Goal: Task Accomplishment & Management: Use online tool/utility

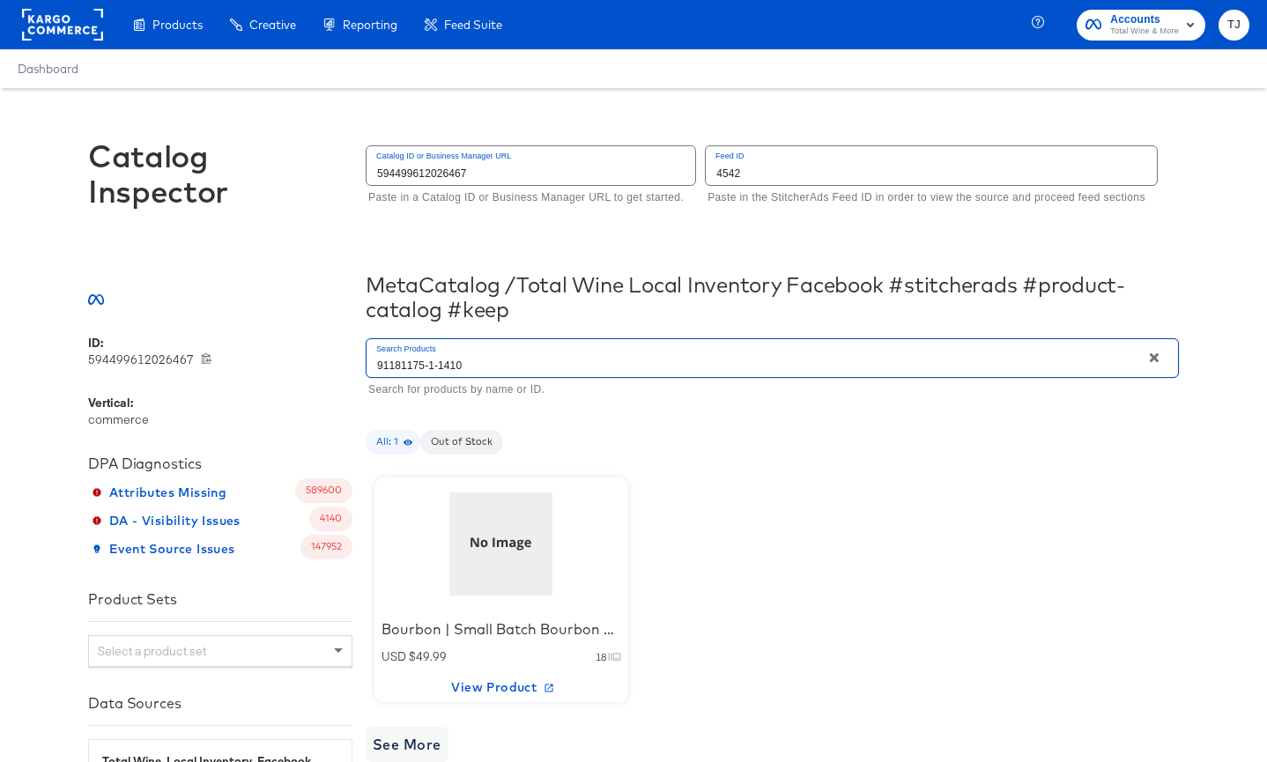
click at [524, 364] on input "91181175-1-1410" at bounding box center [753, 358] width 774 height 38
click at [493, 684] on span "View Product" at bounding box center [501, 688] width 240 height 22
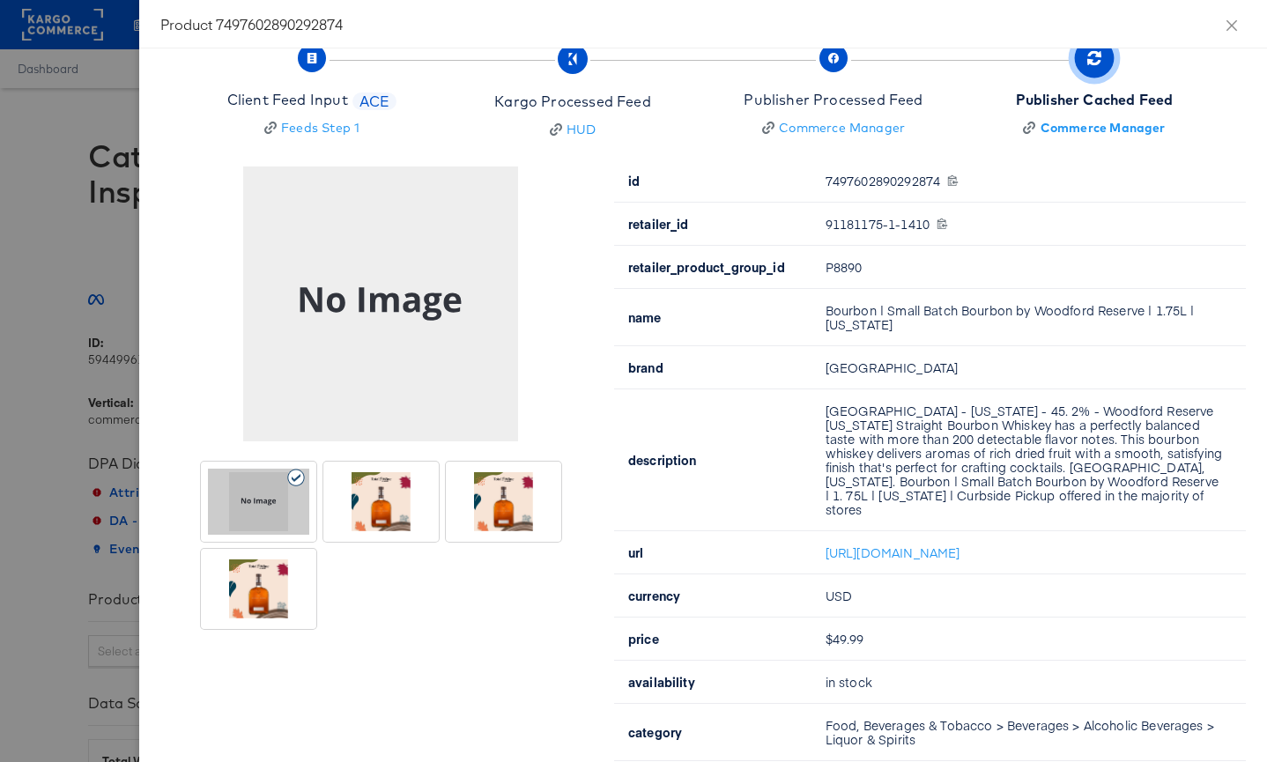
scroll to position [43, 0]
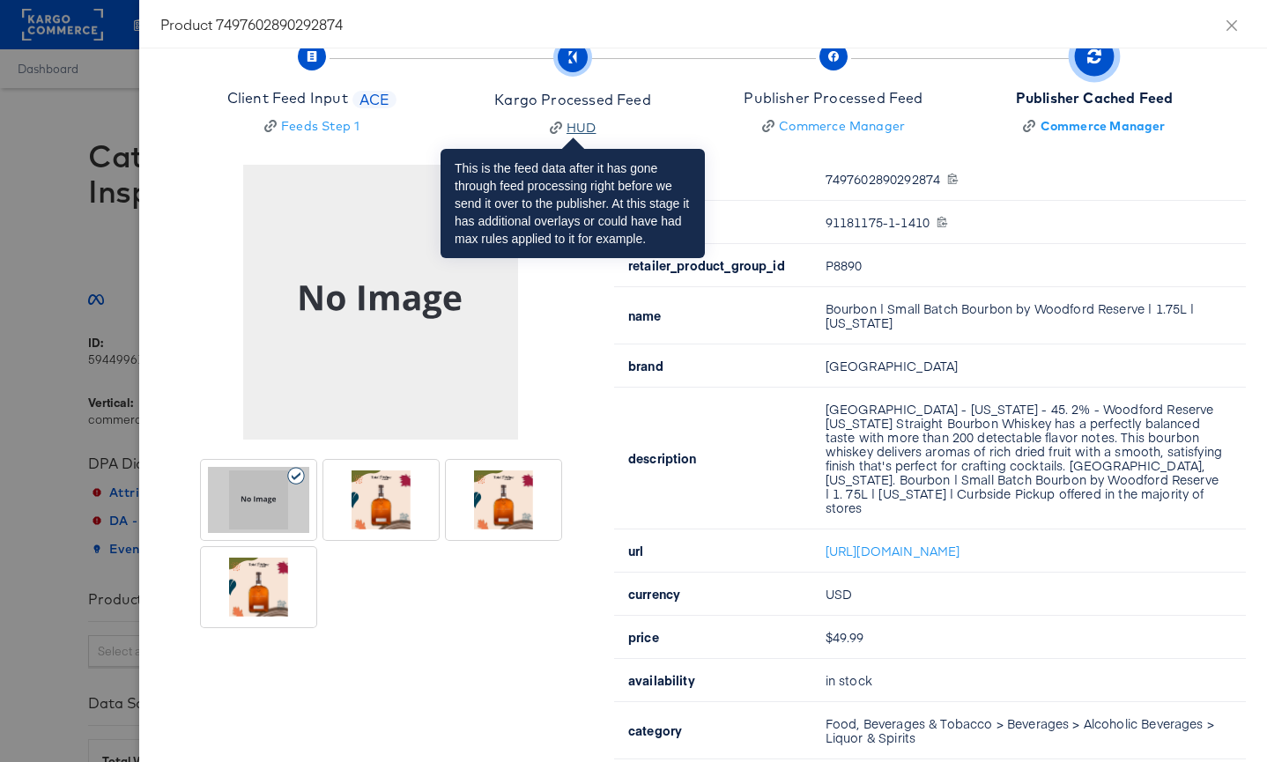
click at [572, 122] on div "HUD" at bounding box center [581, 128] width 30 height 18
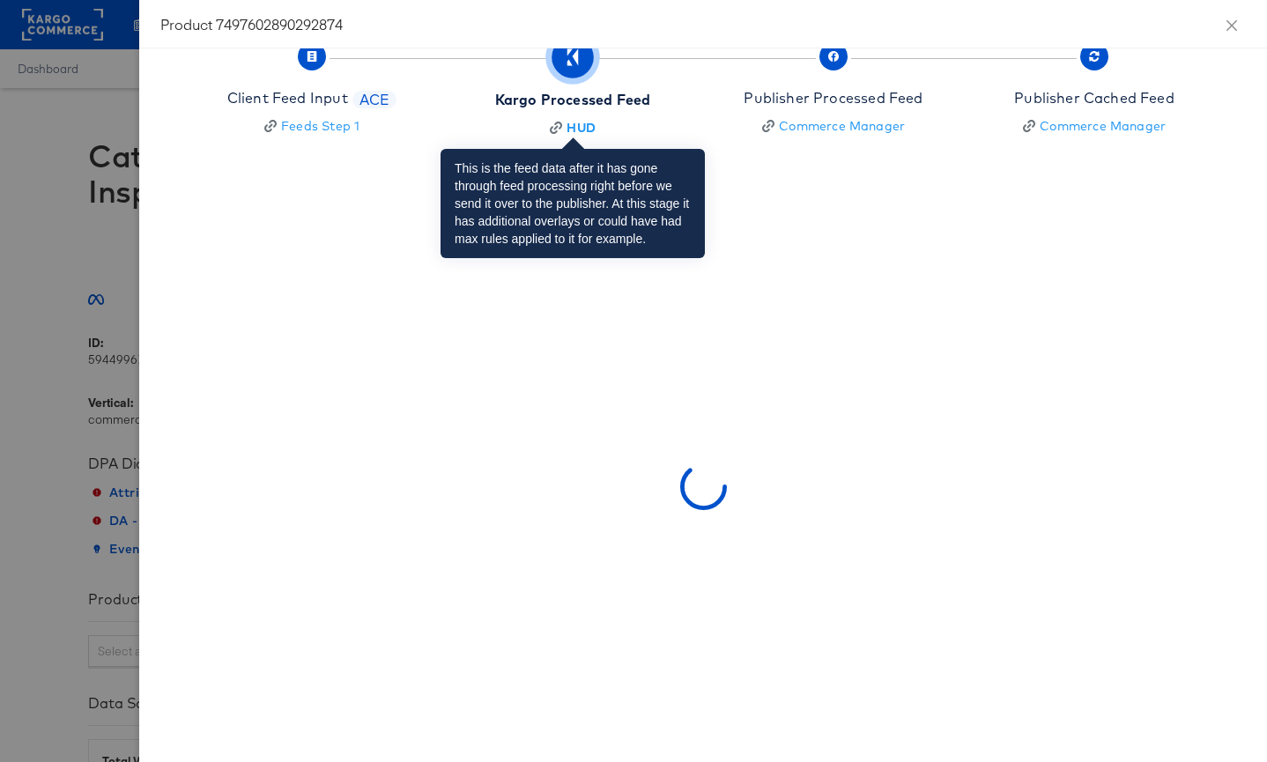
click at [570, 63] on icon "button" at bounding box center [569, 62] width 5 height 6
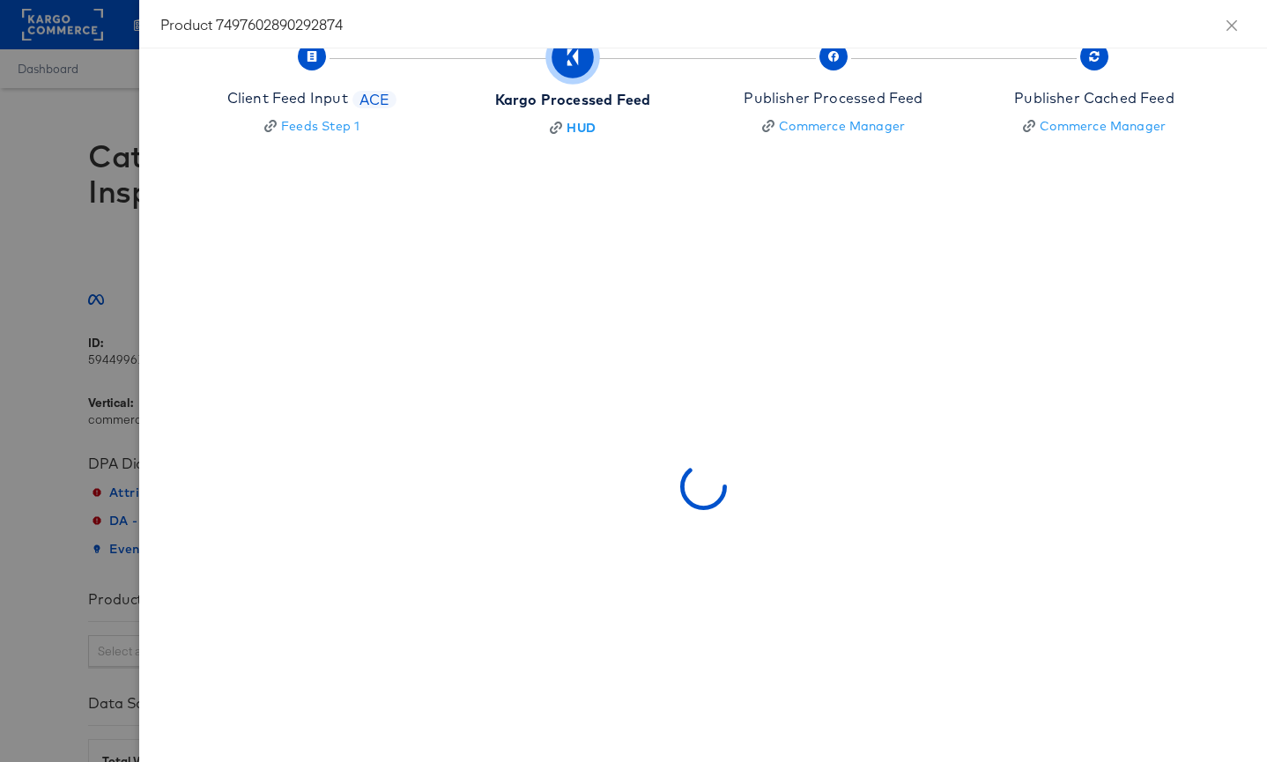
scroll to position [0, 0]
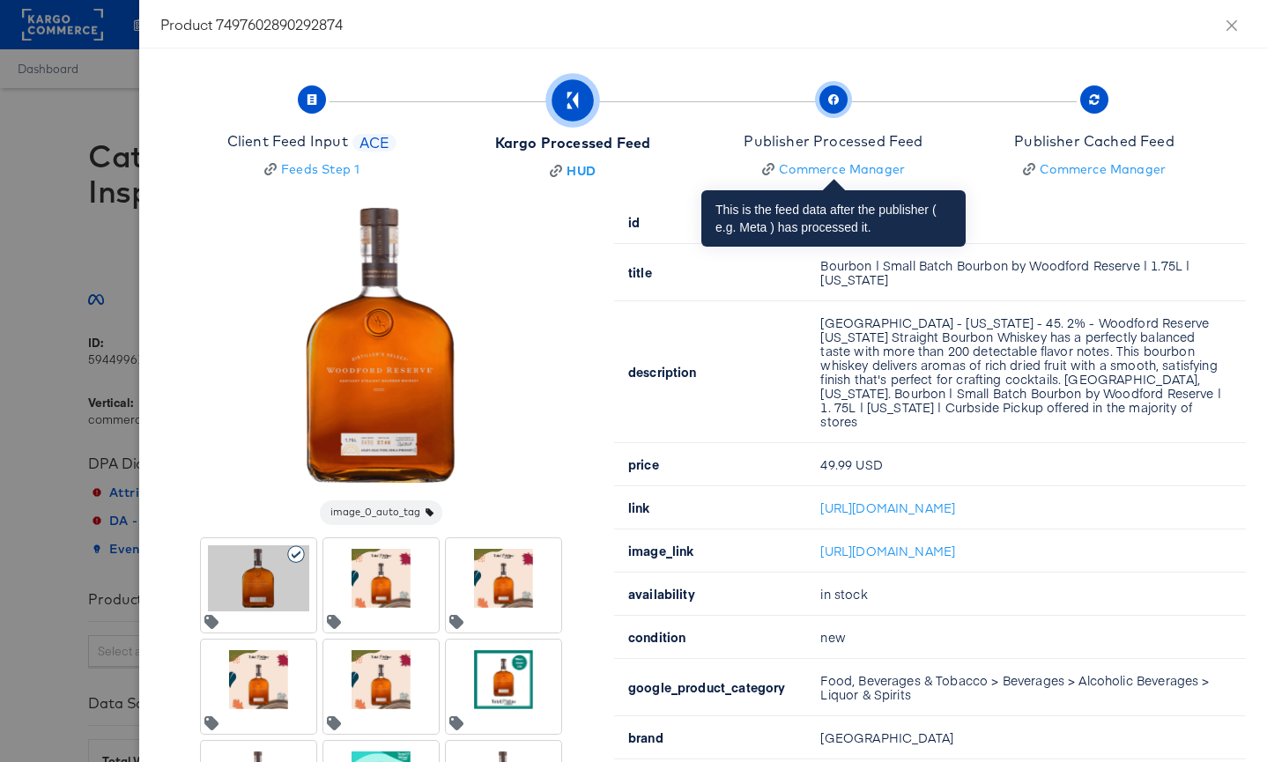
click at [838, 100] on span "button" at bounding box center [833, 99] width 28 height 28
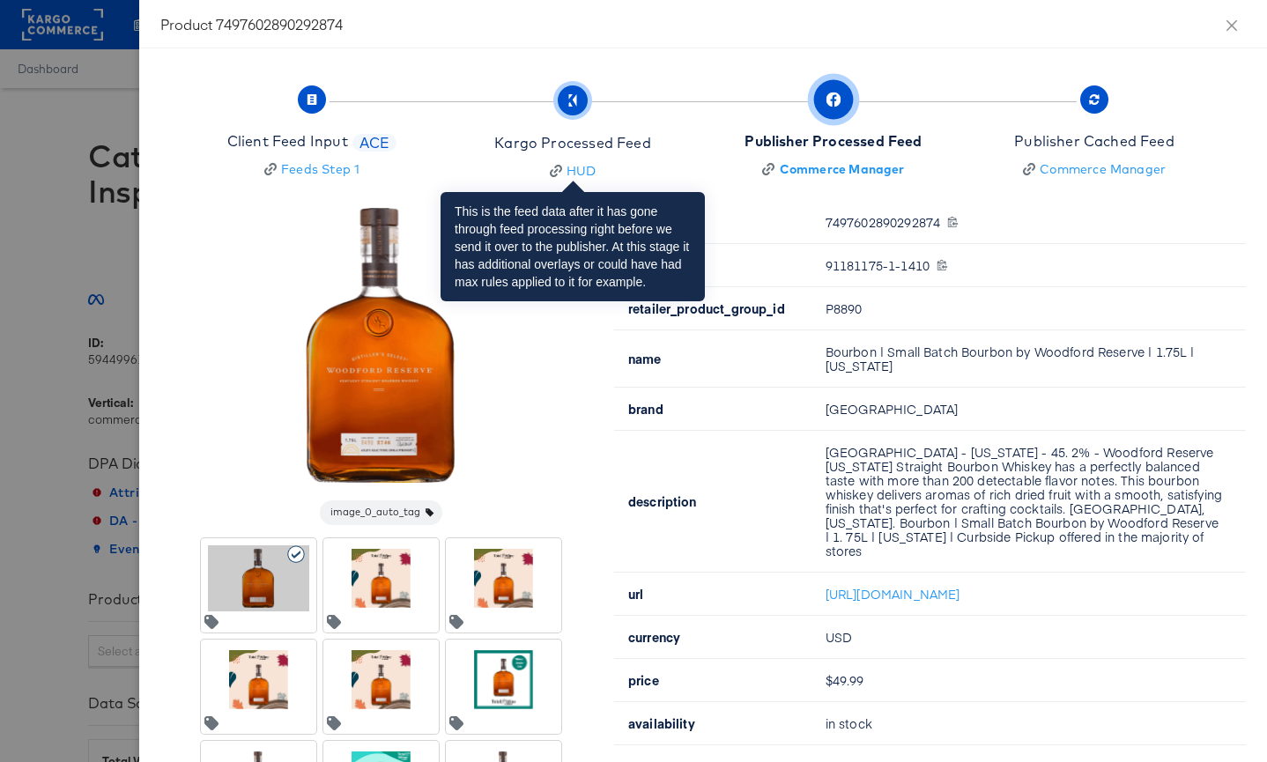
click at [571, 97] on icon "button" at bounding box center [572, 100] width 12 height 12
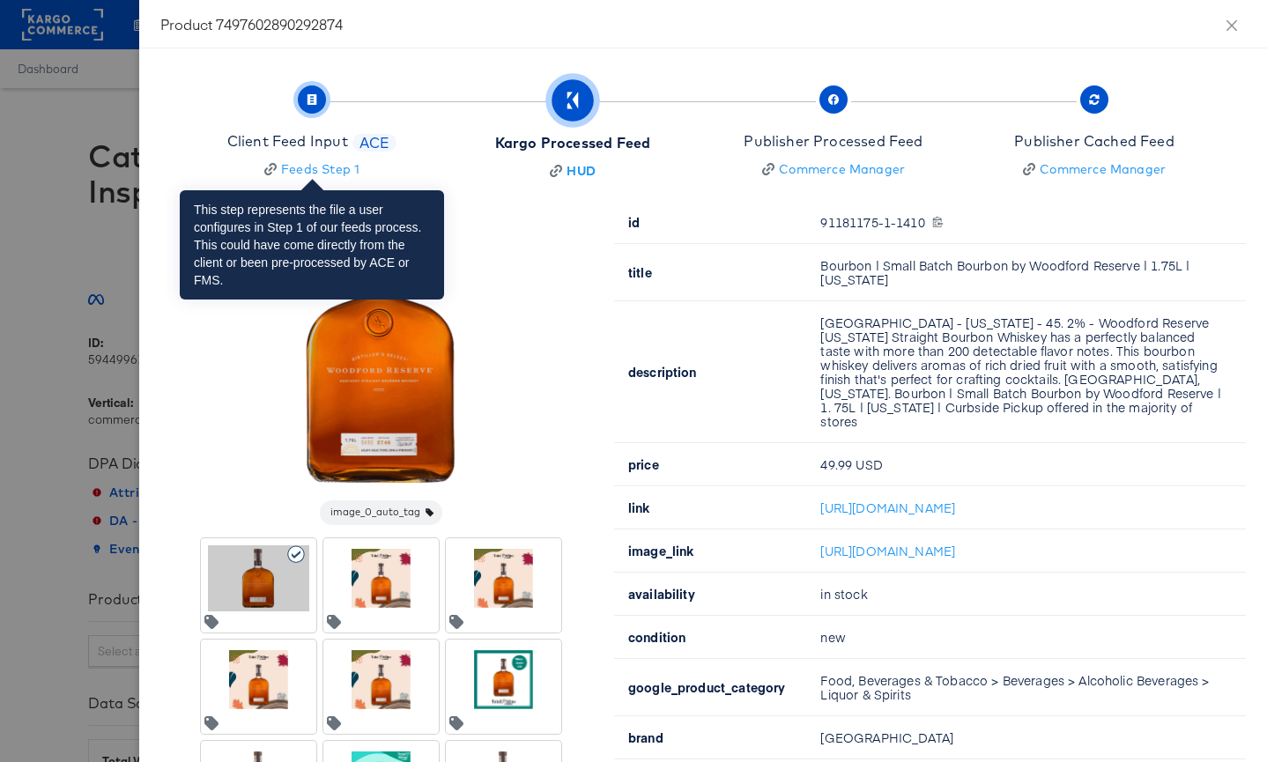
click at [307, 100] on icon "button" at bounding box center [312, 99] width 10 height 11
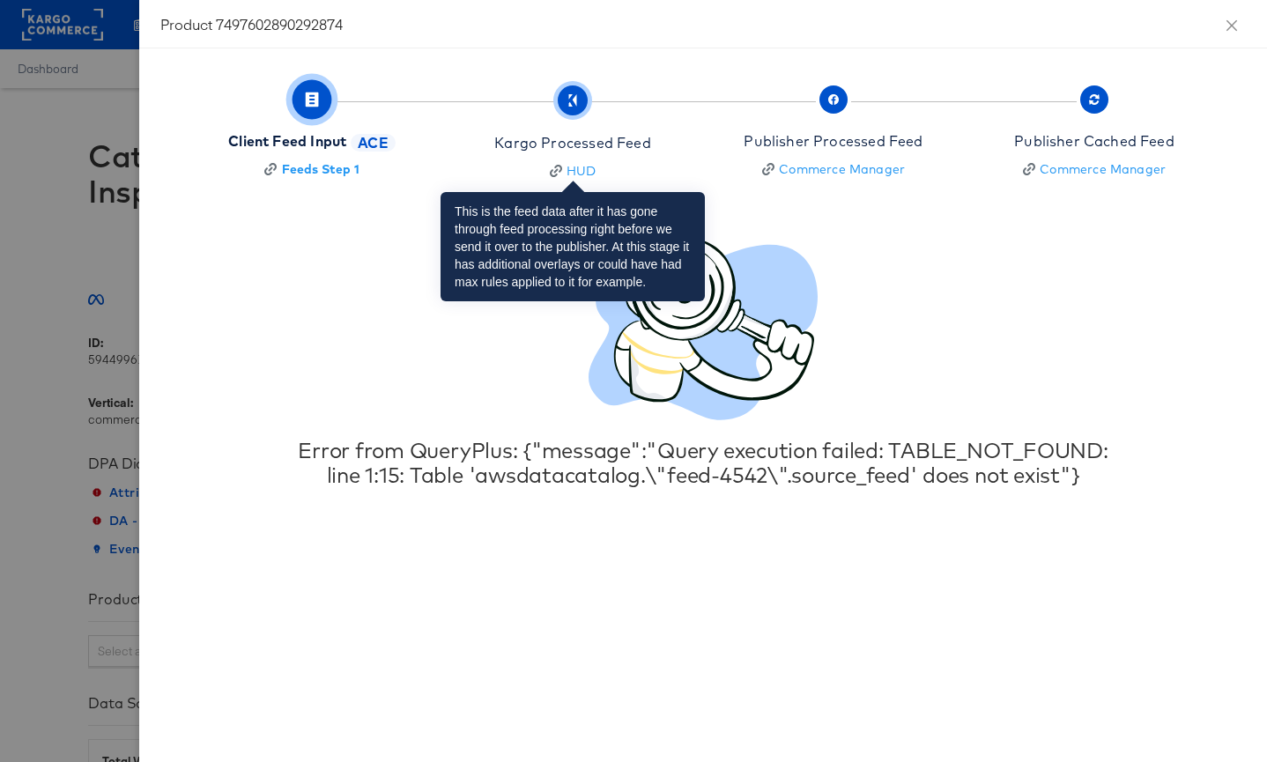
click at [573, 104] on icon "button" at bounding box center [572, 100] width 12 height 12
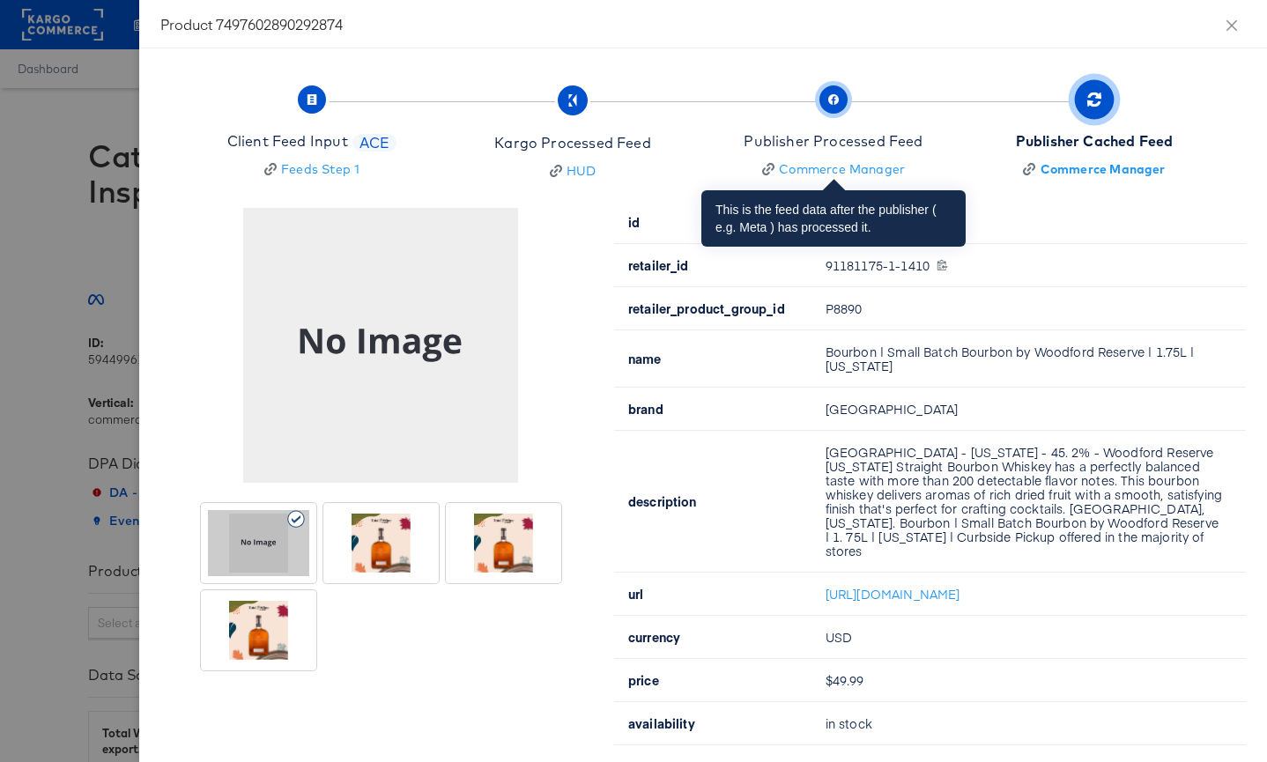
click at [832, 99] on icon "button" at bounding box center [833, 99] width 11 height 11
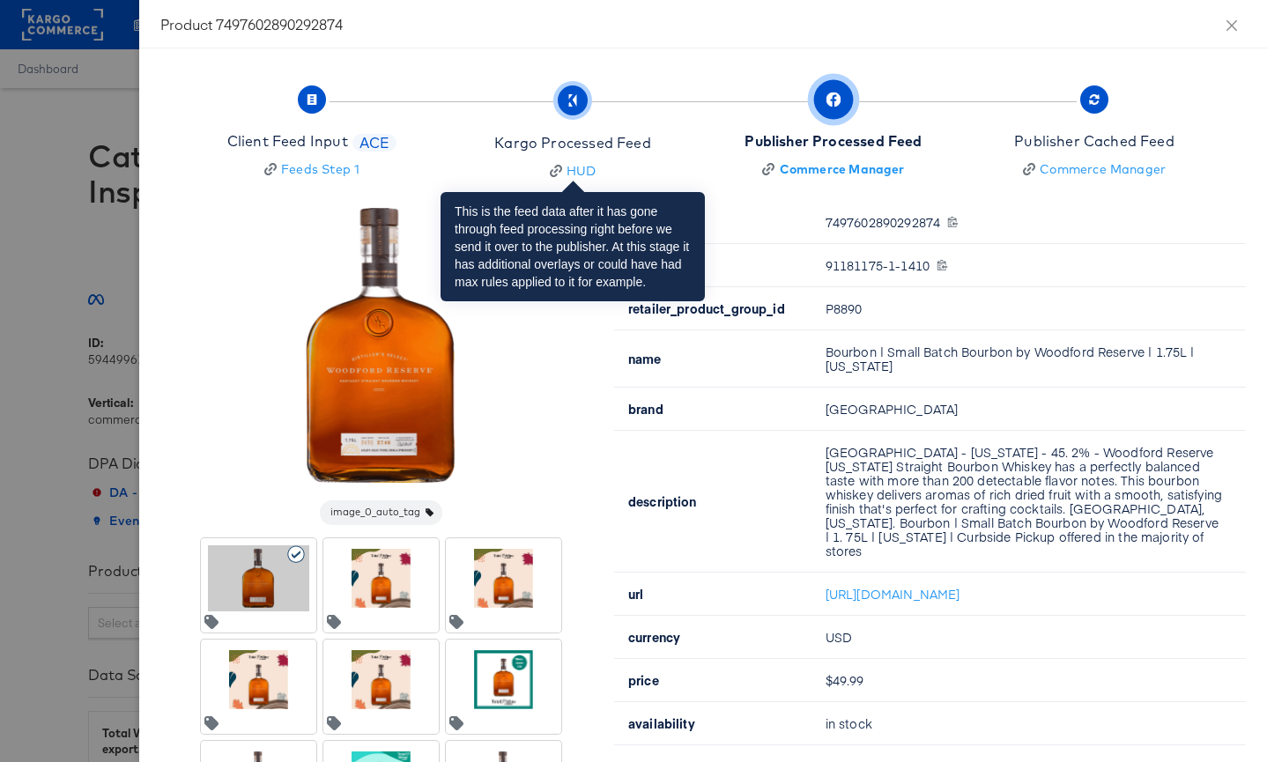
click at [571, 99] on icon "button" at bounding box center [572, 100] width 12 height 12
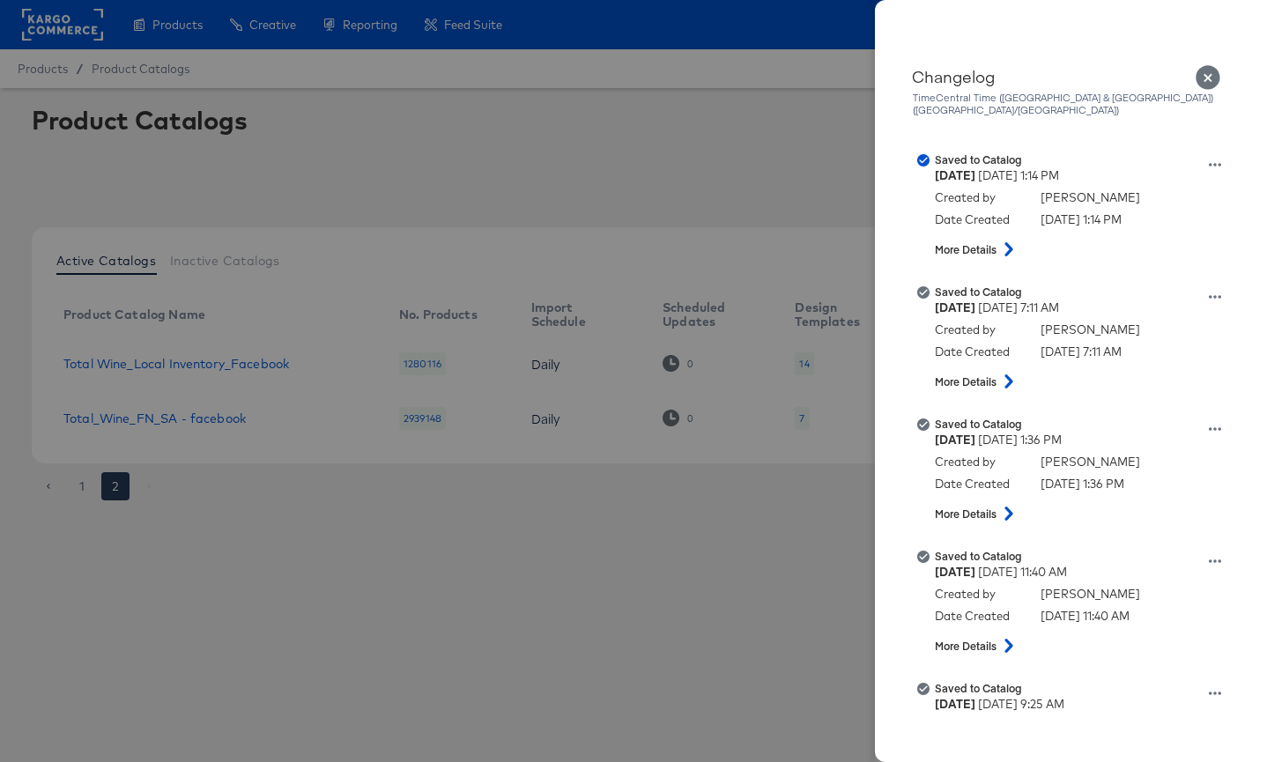
drag, startPoint x: 260, startPoint y: 495, endPoint x: 230, endPoint y: 401, distance: 98.9
click at [259, 495] on div at bounding box center [633, 381] width 1267 height 762
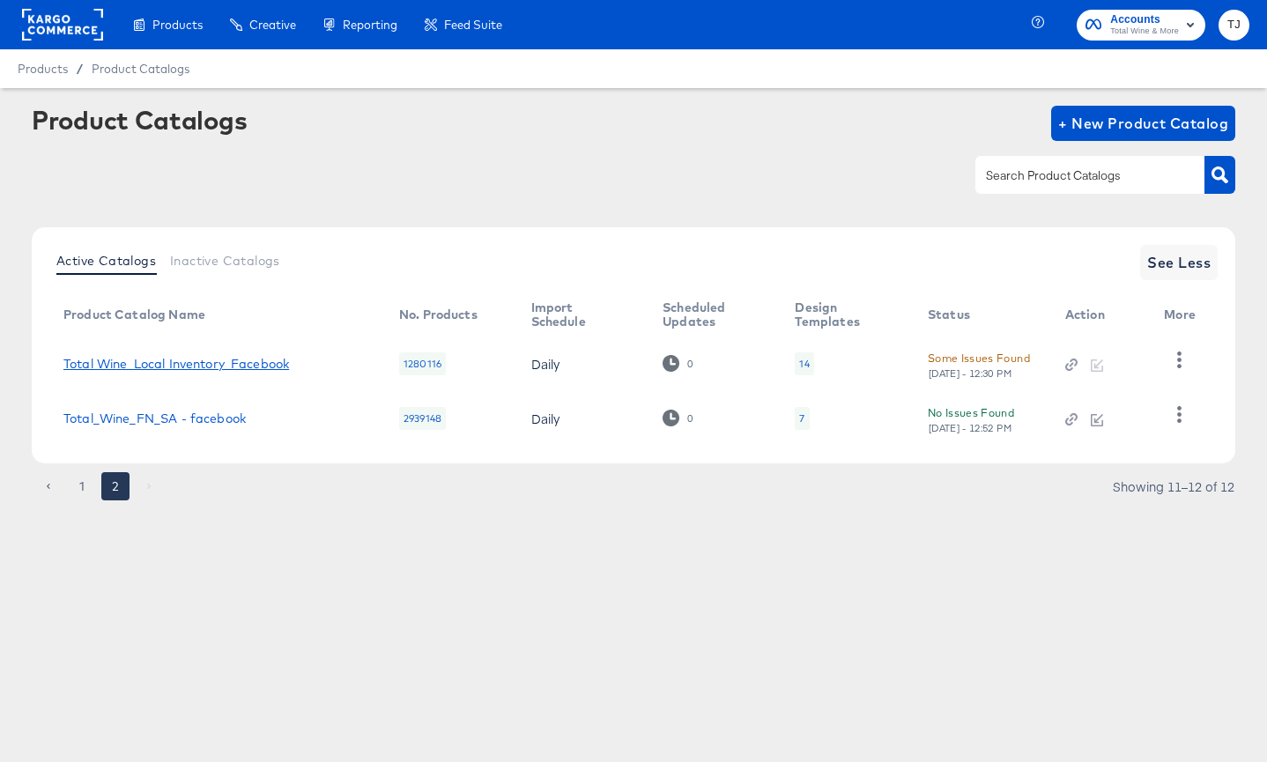
click at [228, 366] on link "Total Wine_Local Inventory_Facebook" at bounding box center [176, 364] width 226 height 14
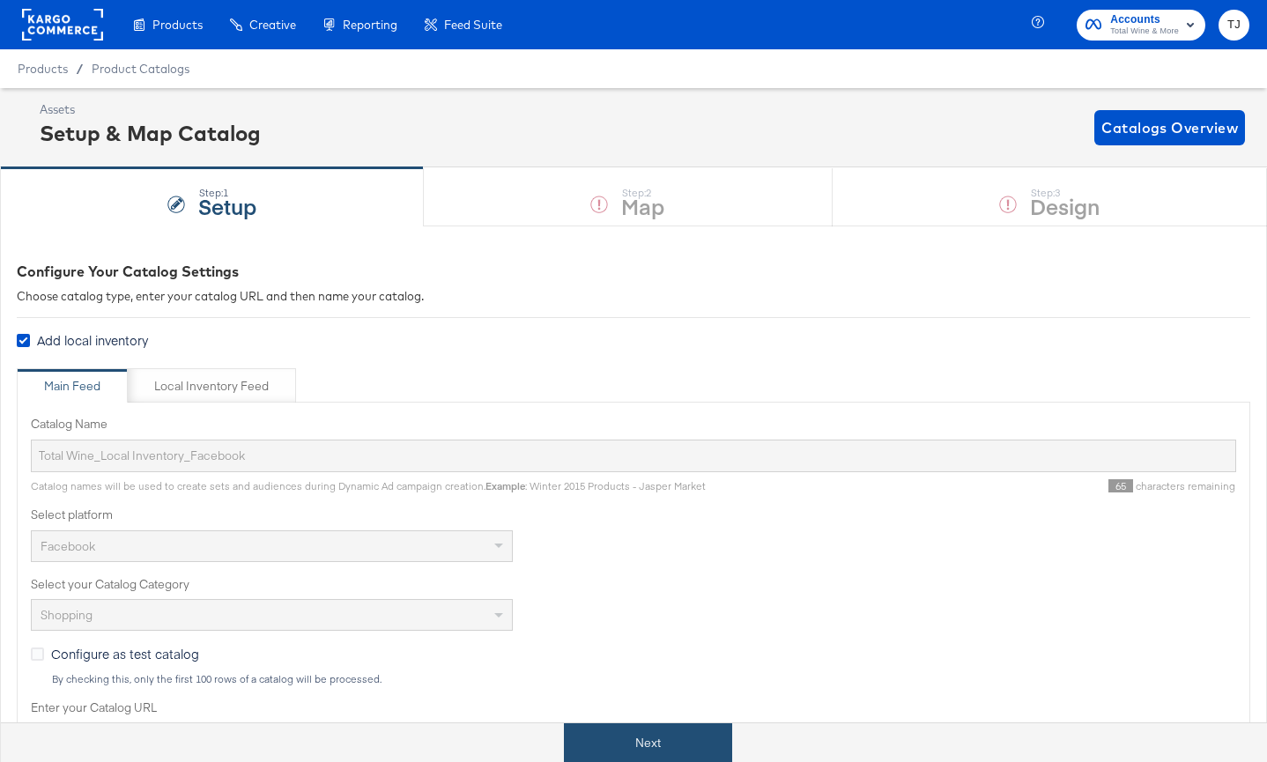
click at [657, 739] on button "Next" at bounding box center [648, 743] width 168 height 40
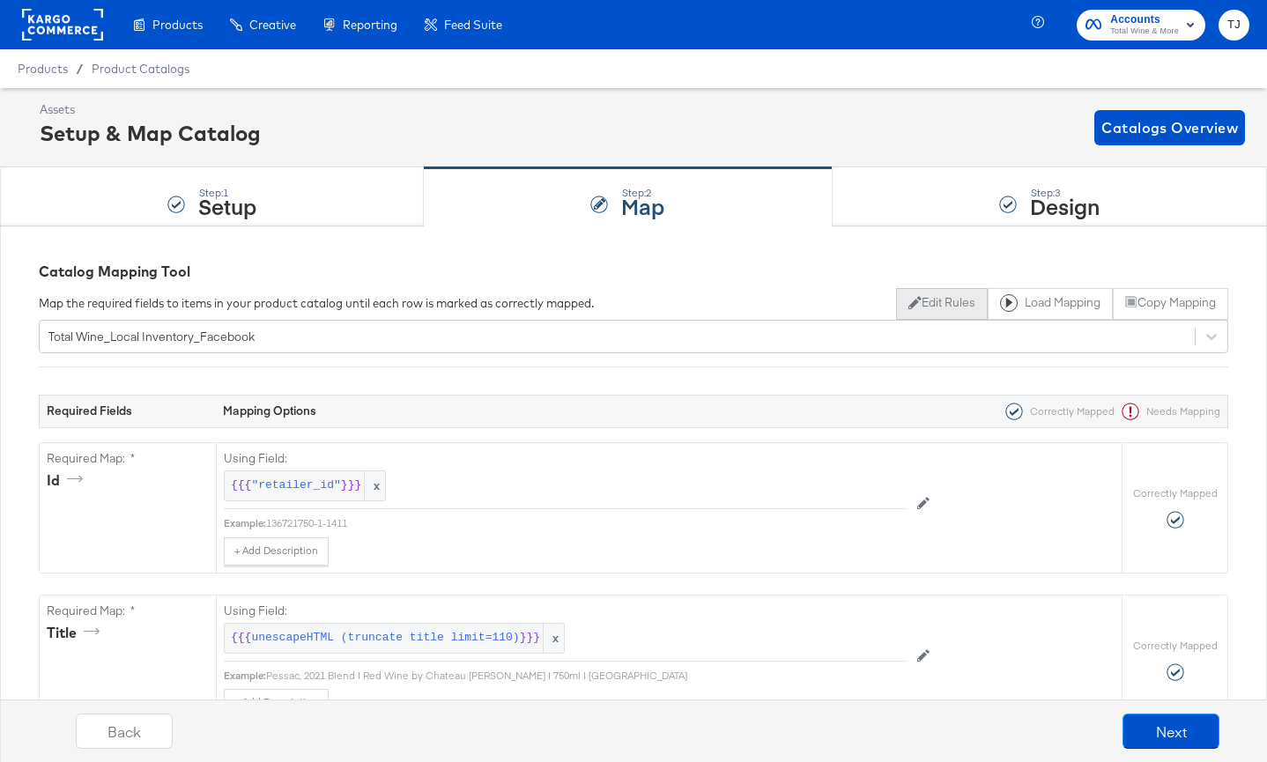
click at [943, 308] on button "Edit Rules" at bounding box center [941, 304] width 91 height 32
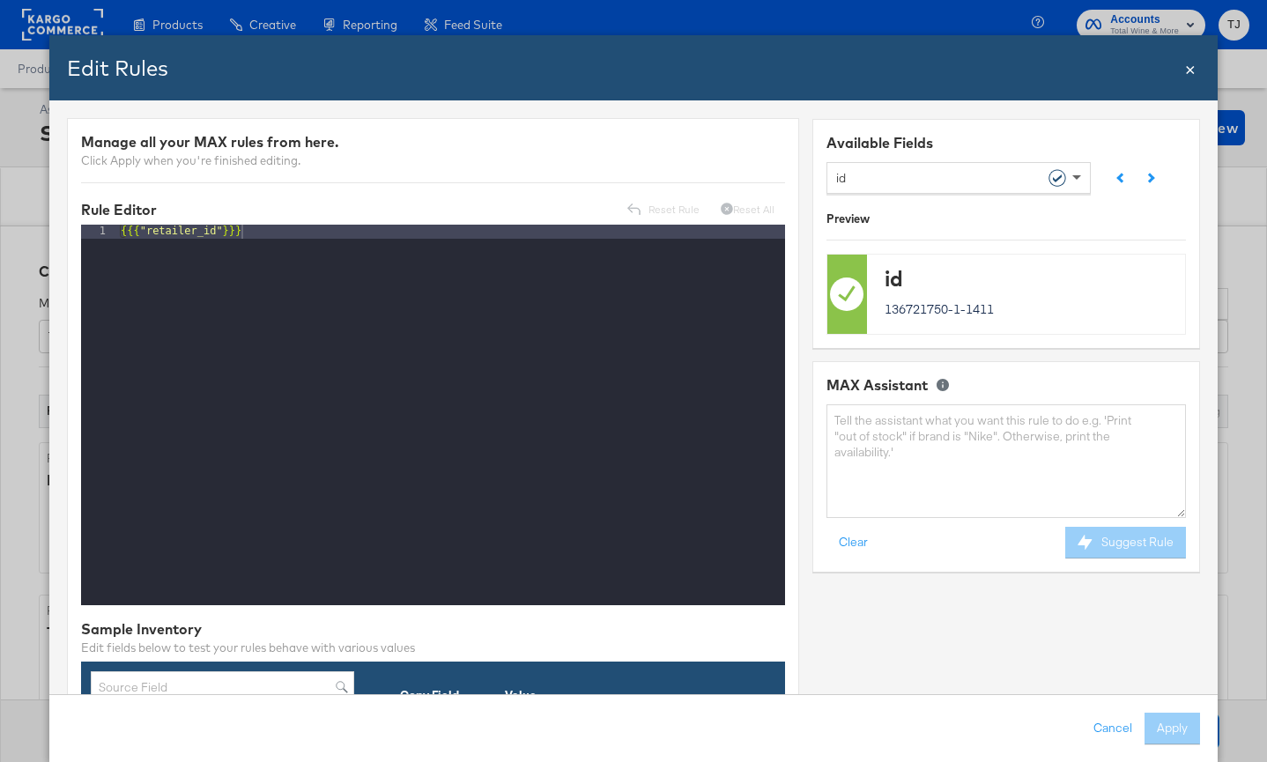
click at [1069, 182] on span at bounding box center [1079, 177] width 22 height 30
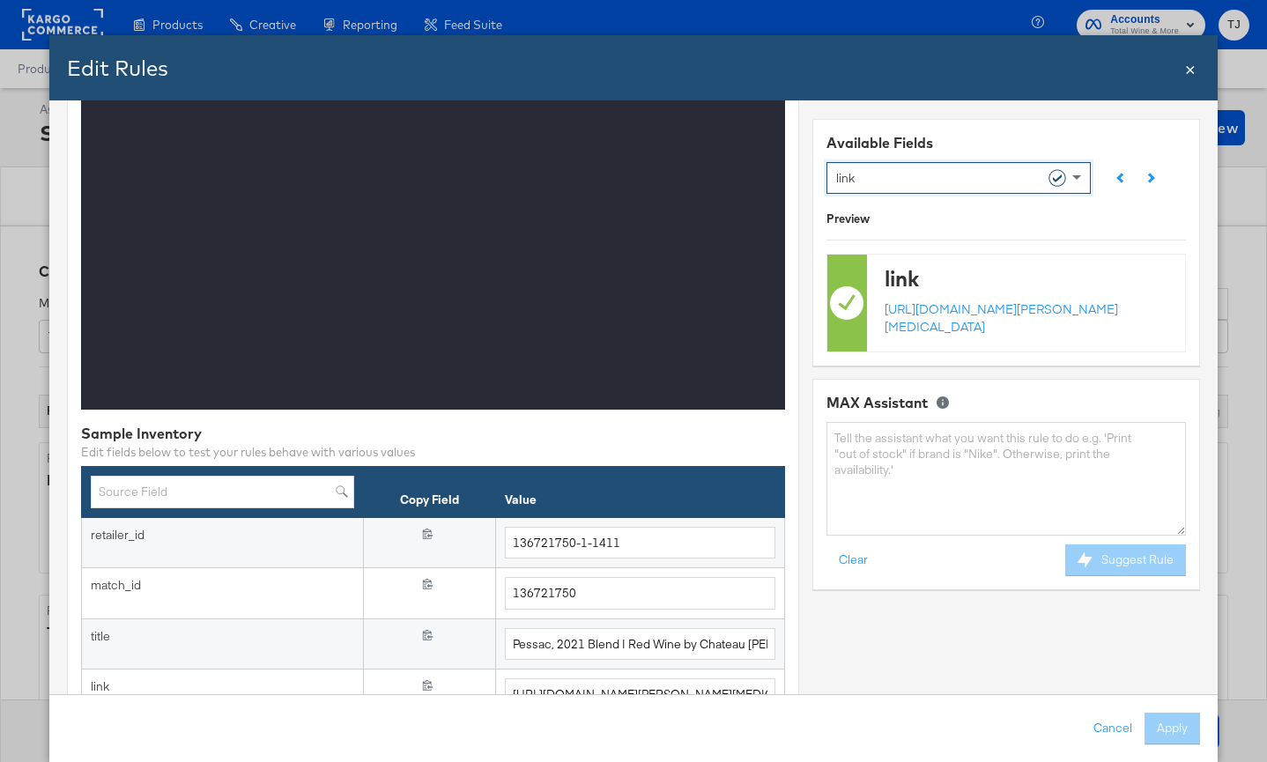
scroll to position [409, 0]
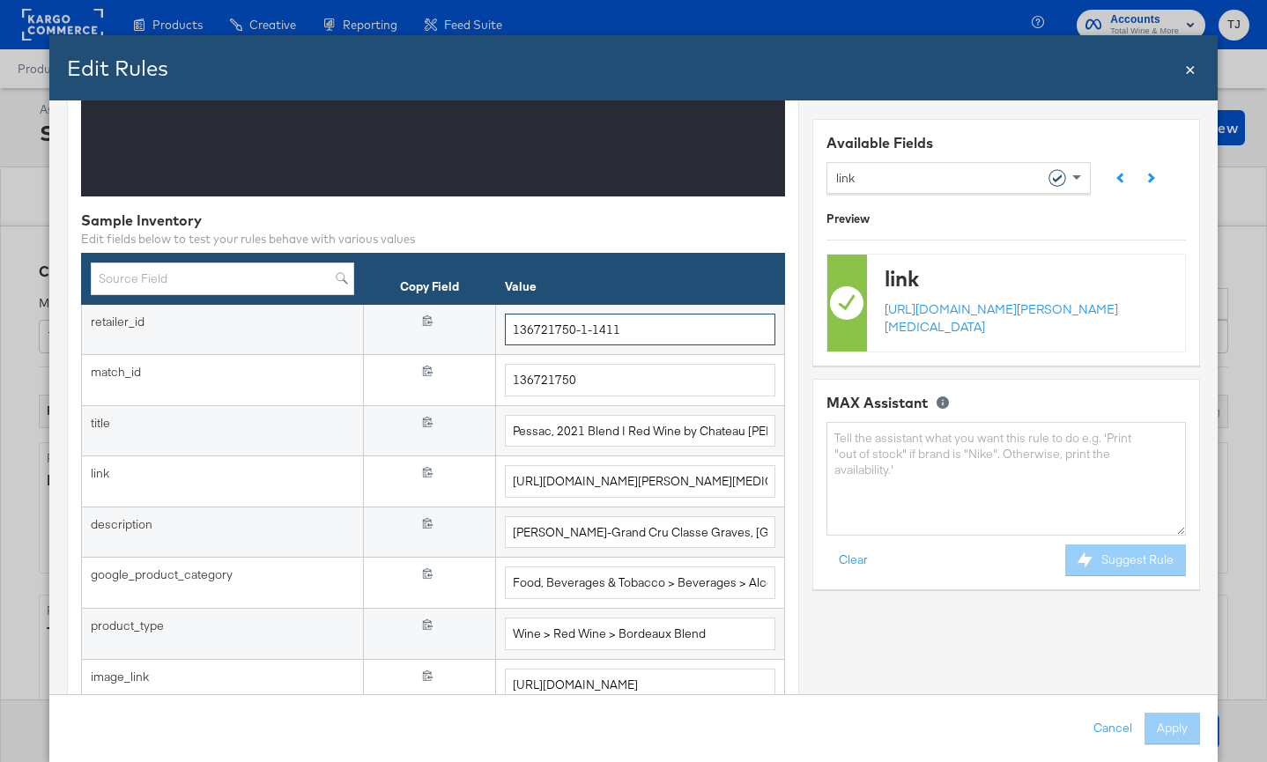
drag, startPoint x: 637, startPoint y: 334, endPoint x: 396, endPoint y: 300, distance: 243.8
paste input "Ruben slack"
type input "R"
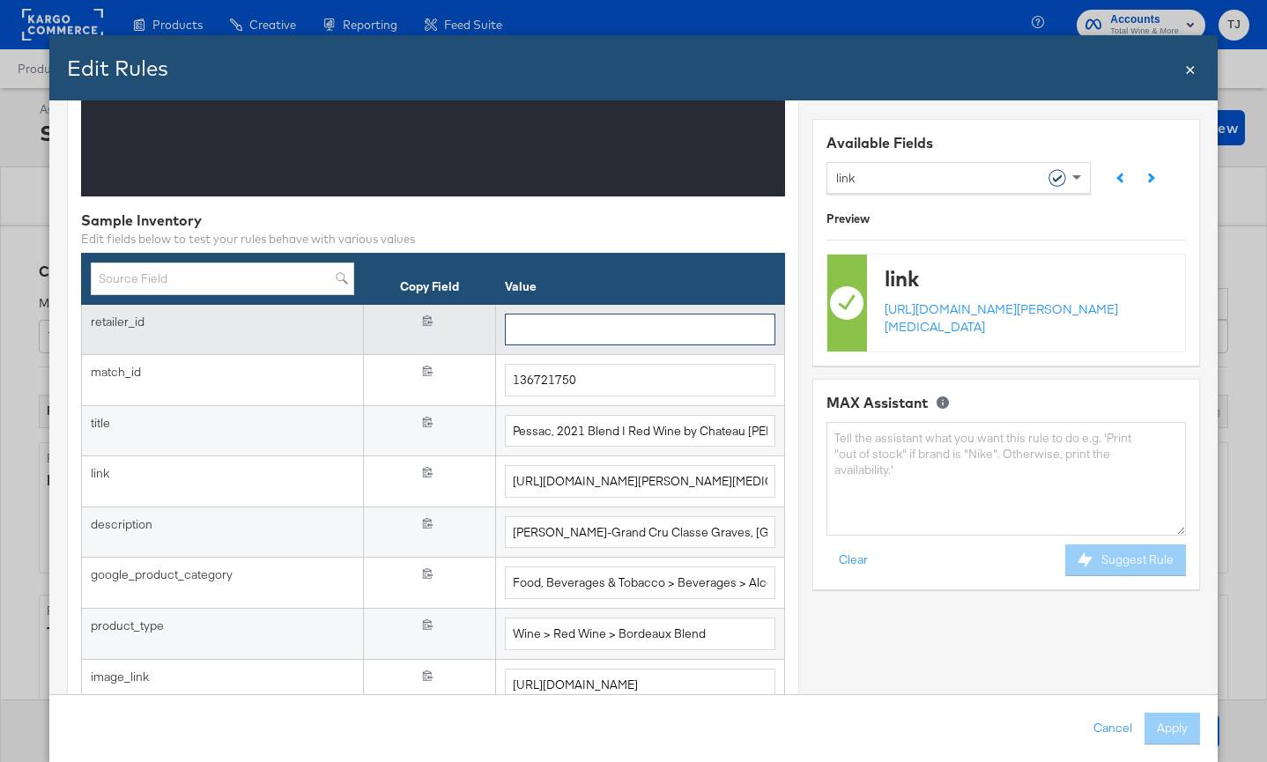
click at [641, 332] on input "text" at bounding box center [640, 330] width 270 height 33
paste input "91181175-1-1410"
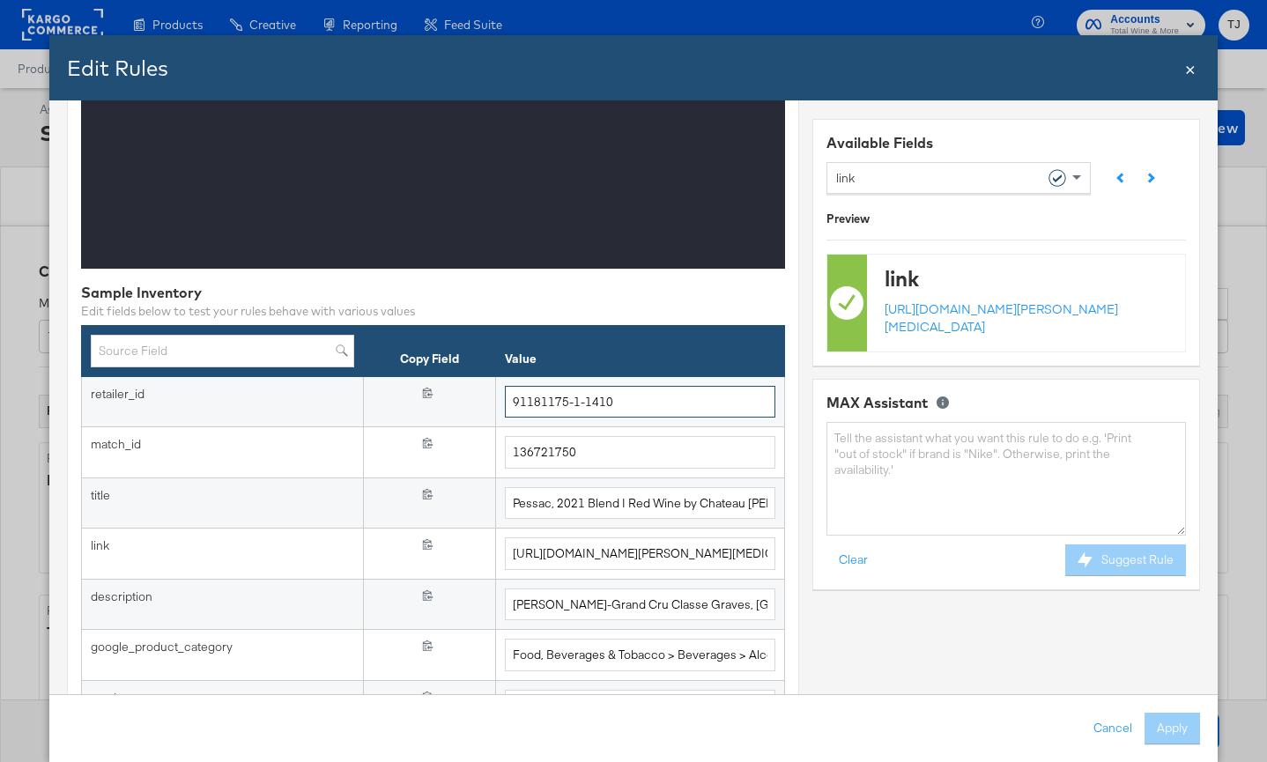
scroll to position [337, 0]
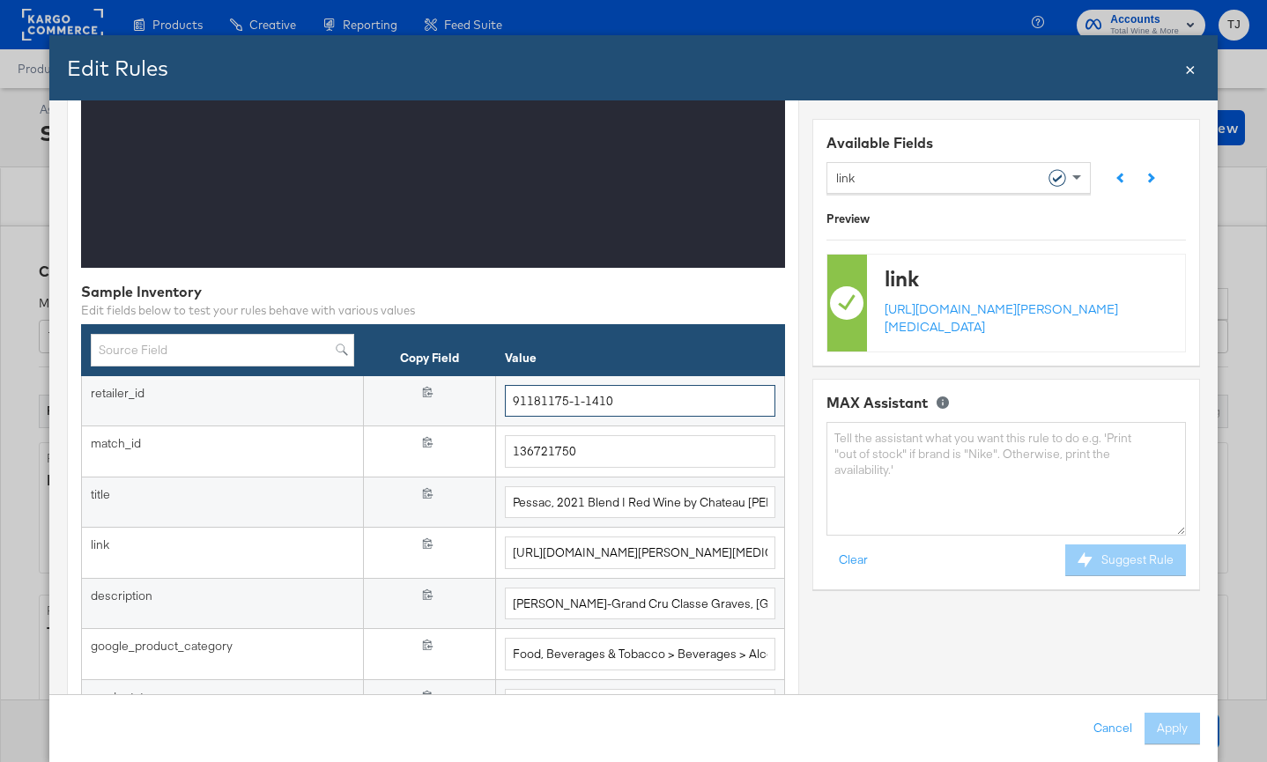
type input "91181175-1-1410"
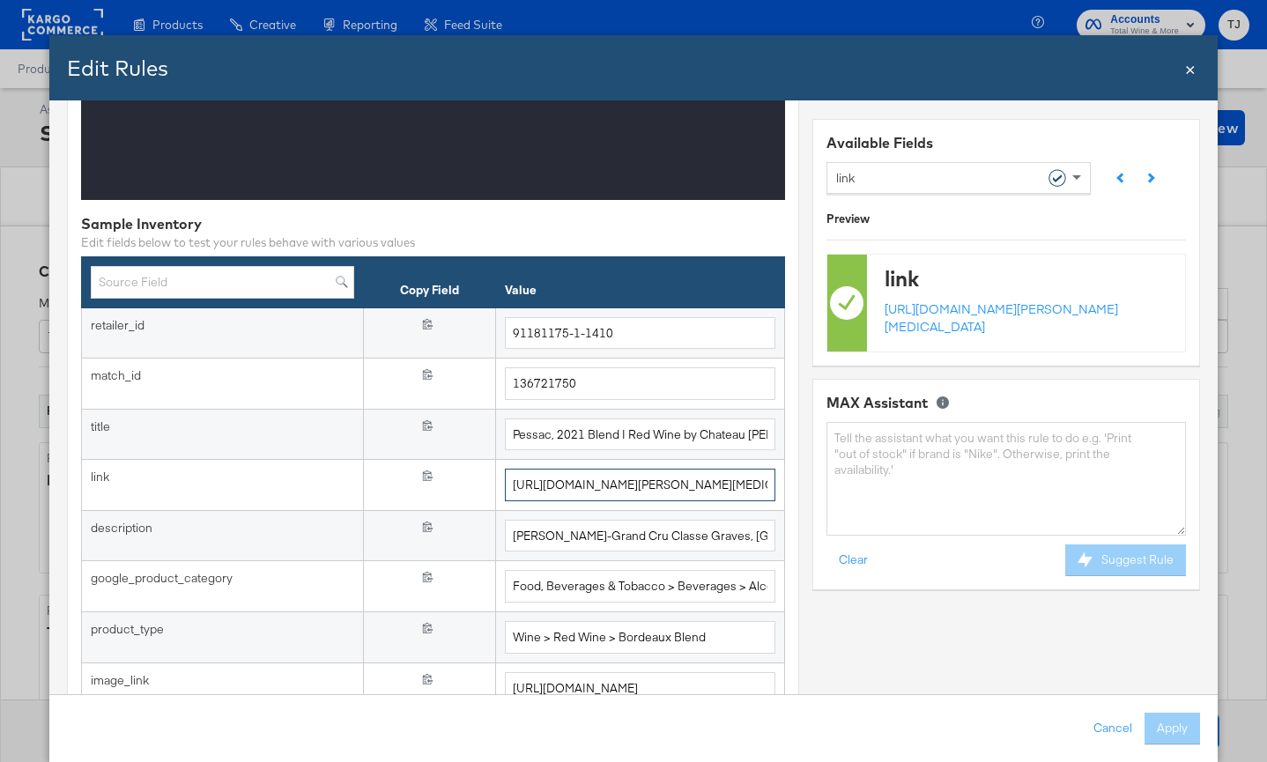
scroll to position [0, 466]
drag, startPoint x: 511, startPoint y: 485, endPoint x: 951, endPoint y: 496, distance: 440.6
paste input "offers/coupons?September_2025&qrid=3458"
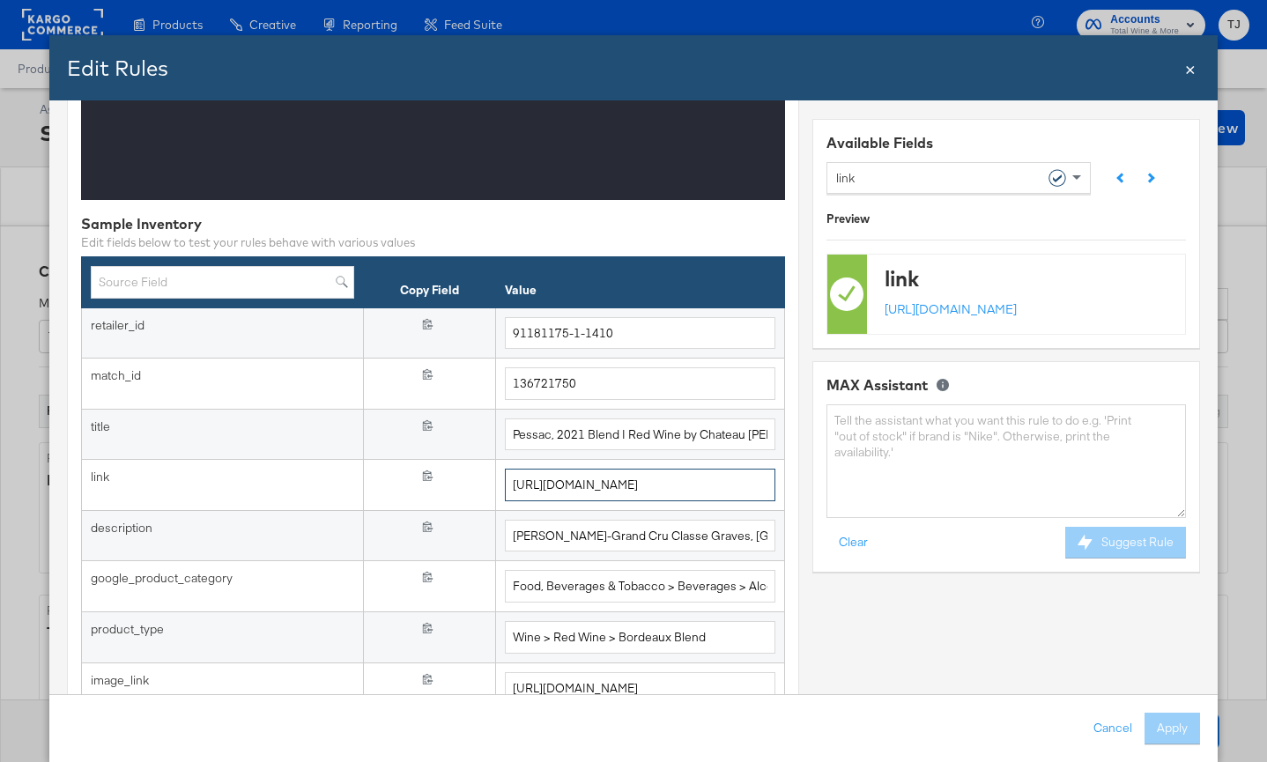
type input "https://www.totalwine.com/offers/coupons?September_2025&qrid=3458"
click at [1185, 68] on span "×" at bounding box center [1190, 67] width 11 height 24
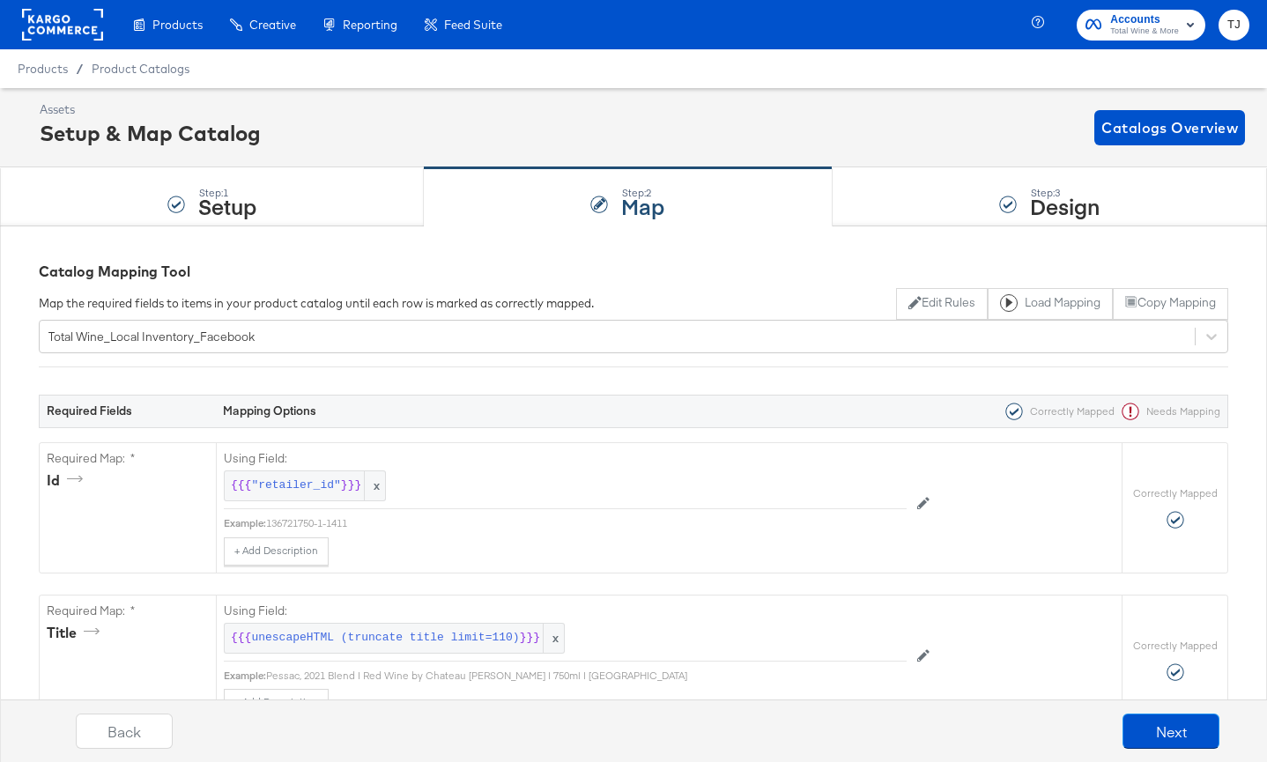
click at [0, 0] on div "Product Catalogs" at bounding box center [0, 0] width 0 height 0
